Goal: Submit feedback/report problem

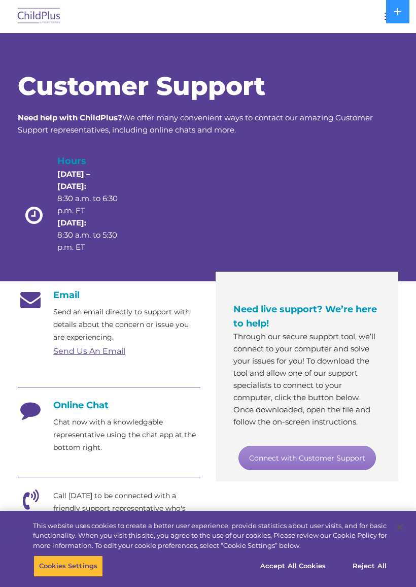
click at [120, 354] on link "Send Us An Email" at bounding box center [89, 351] width 72 height 10
click at [81, 352] on link "Send Us An Email" at bounding box center [89, 351] width 72 height 10
click at [81, 365] on div "Email Send an email directly to support with details about the concern or issue…" at bounding box center [109, 527] width 183 height 476
click at [39, 20] on img at bounding box center [39, 17] width 48 height 24
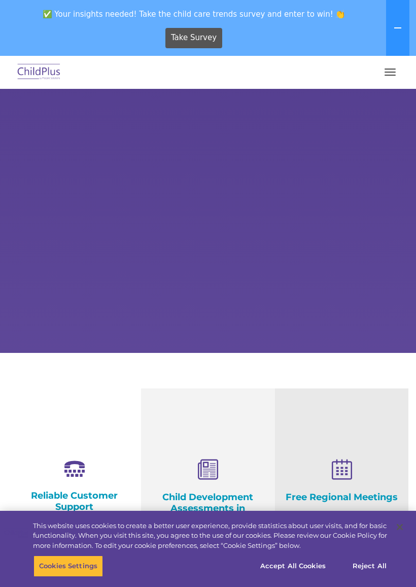
select select "MEDIUM"
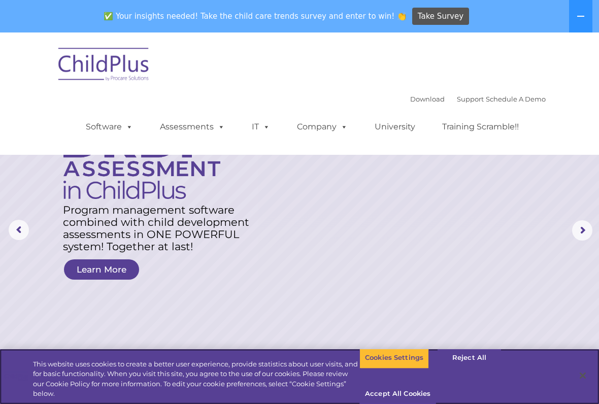
click at [416, 395] on button "Accept All Cookies" at bounding box center [397, 393] width 77 height 21
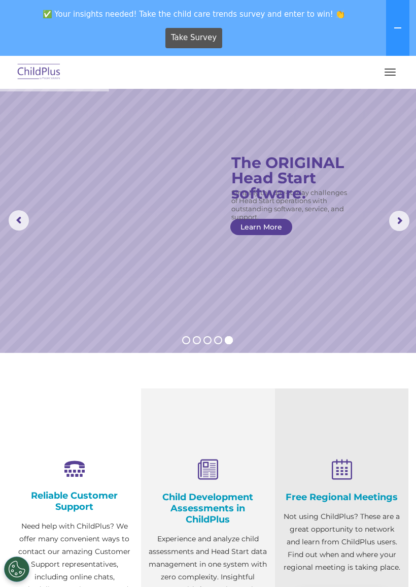
click at [404, 23] on button at bounding box center [397, 28] width 23 height 56
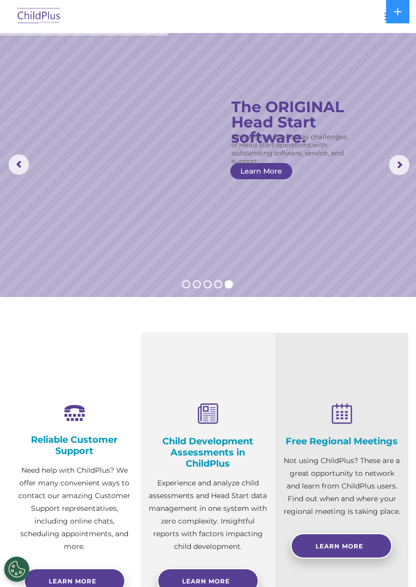
click at [22, 13] on img at bounding box center [39, 17] width 48 height 24
click at [28, 17] on img at bounding box center [39, 17] width 48 height 24
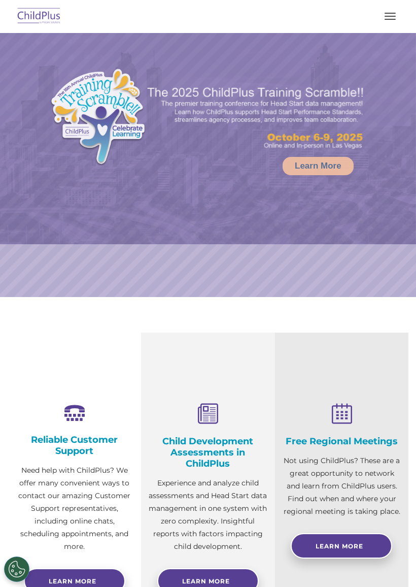
select select "MEDIUM"
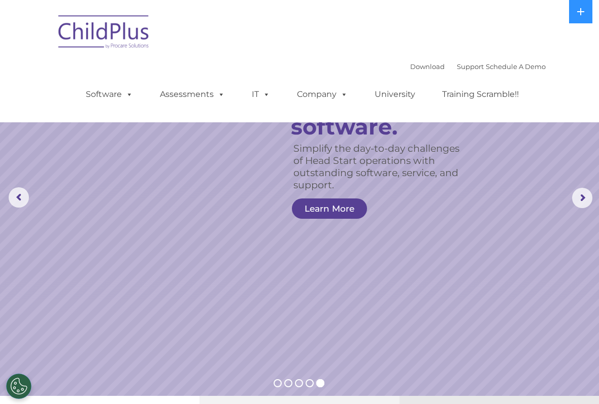
click at [416, 106] on nav "Download Support | Schedule A Demo  MENU MENU Software ChildPlus: The original…" at bounding box center [299, 61] width 599 height 122
click at [416, 199] on rs-arrow at bounding box center [582, 198] width 20 height 20
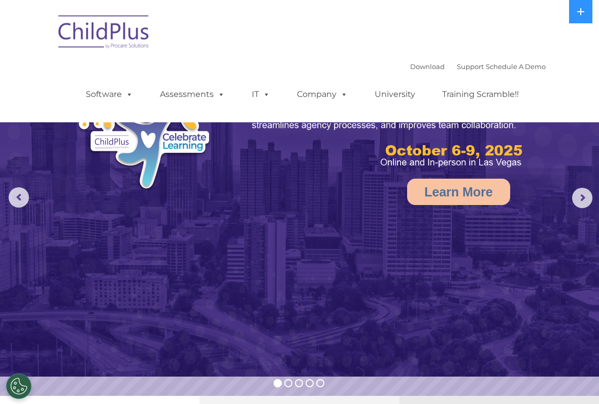
click at [416, 173] on img at bounding box center [299, 188] width 599 height 377
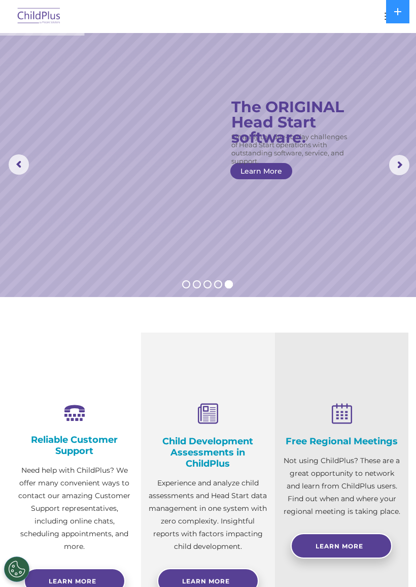
click at [410, 168] on rs-arrow at bounding box center [399, 165] width 20 height 20
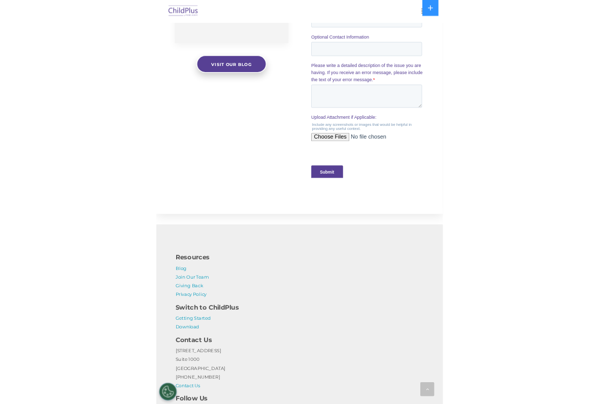
scroll to position [1086, 0]
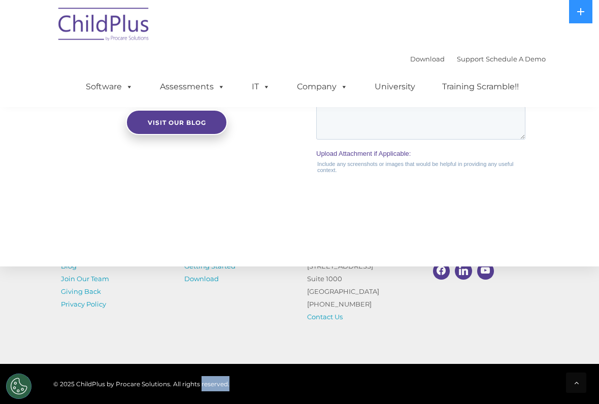
click at [331, 223] on input "Submit" at bounding box center [339, 232] width 46 height 19
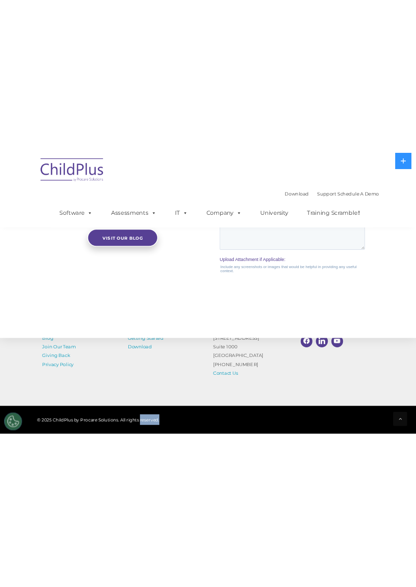
scroll to position [9, 0]
